Goal: Information Seeking & Learning: Learn about a topic

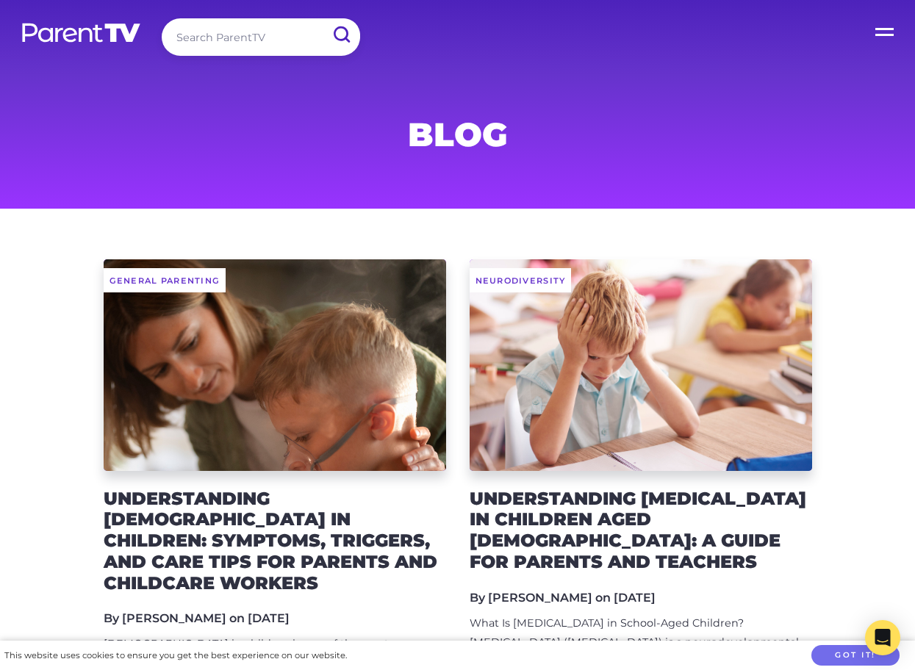
scroll to position [179, 0]
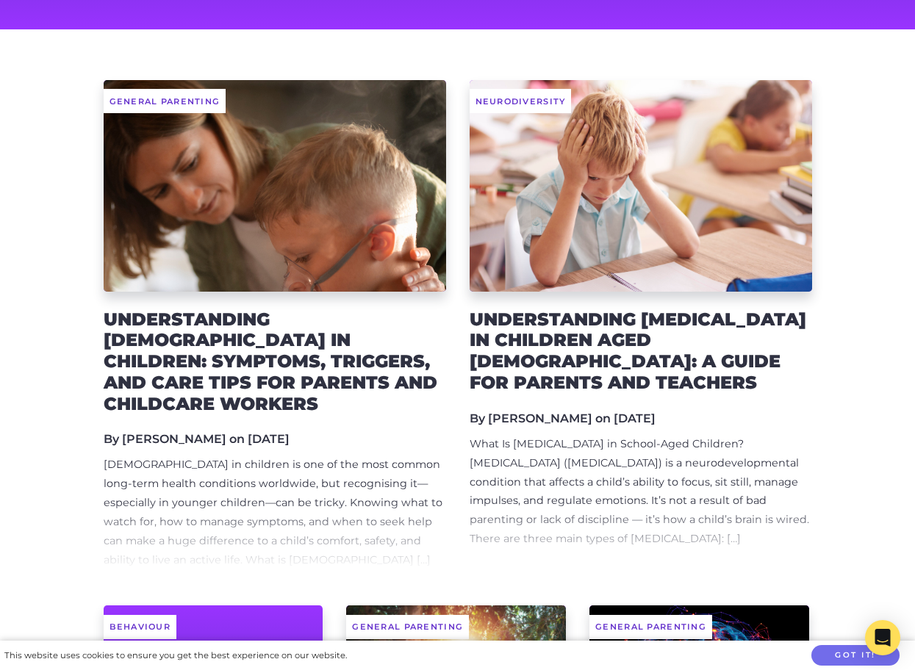
click at [328, 333] on h2 "Understanding [DEMOGRAPHIC_DATA] in Children: Symptoms, Triggers, and Care Tips…" at bounding box center [275, 362] width 343 height 106
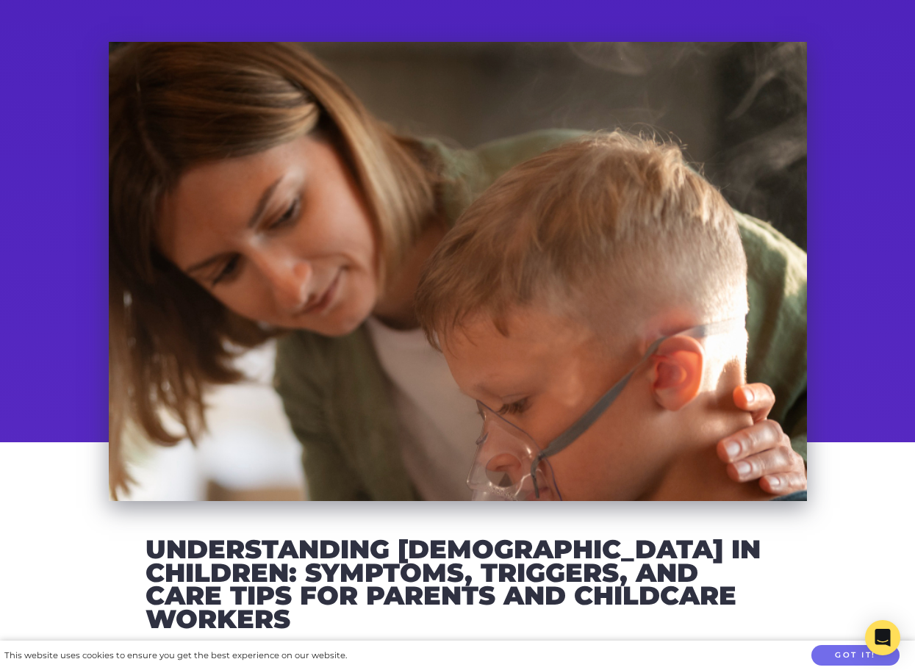
scroll to position [185, 0]
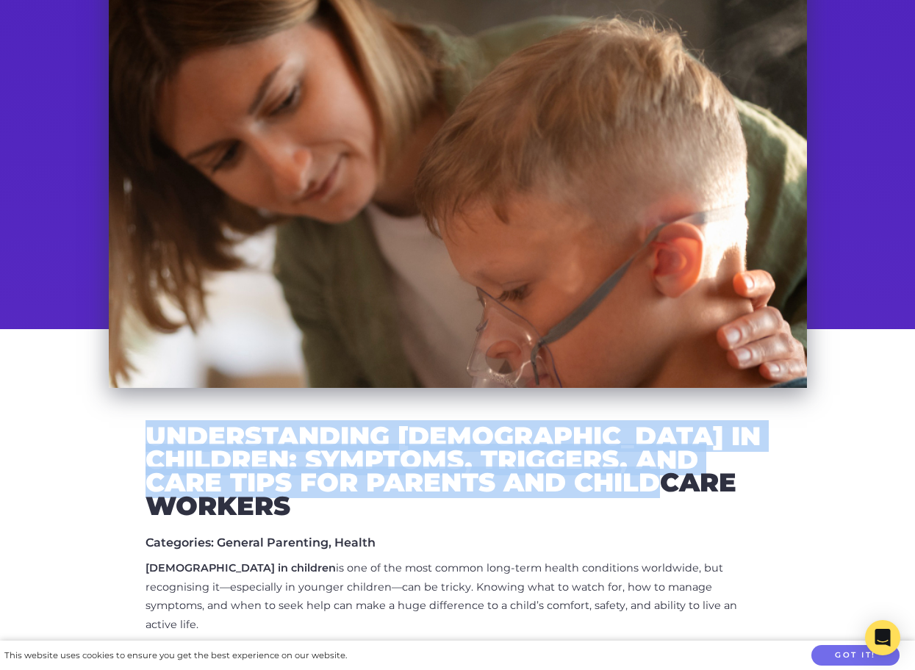
drag, startPoint x: 146, startPoint y: 435, endPoint x: 748, endPoint y: 481, distance: 604.5
click at [748, 481] on h2 "Understanding [DEMOGRAPHIC_DATA] in Children: Symptoms, Triggers, and Care Tips…" at bounding box center [458, 471] width 625 height 93
copy h2 "Understanding [DEMOGRAPHIC_DATA] in Children: Symptoms, Triggers, and Care Tips…"
